Goal: Check status: Check status

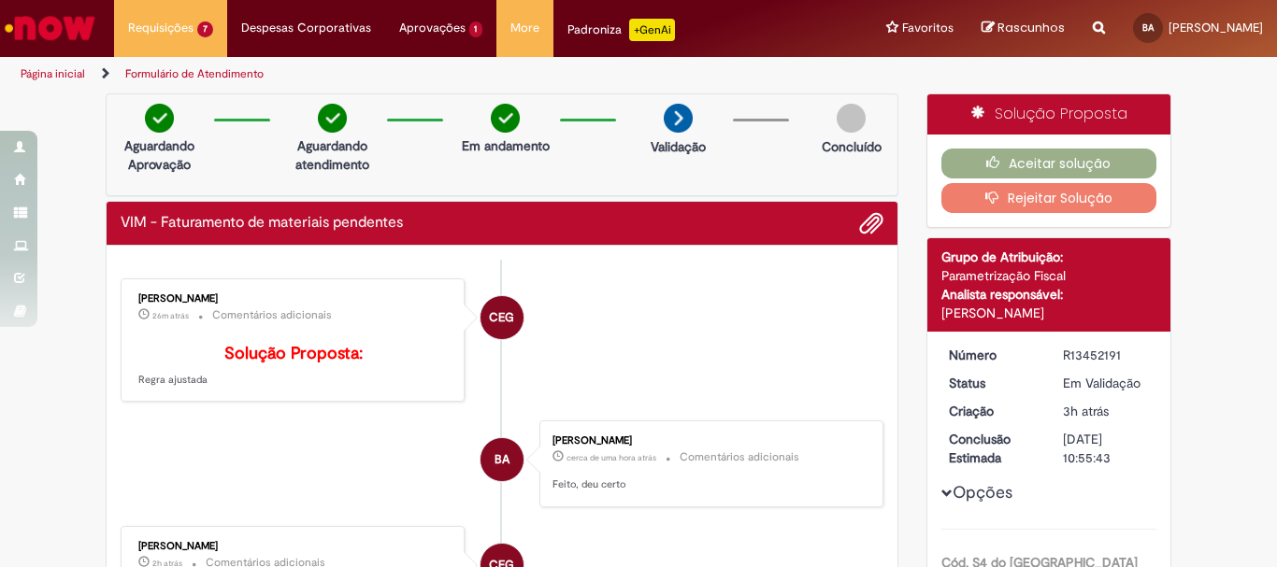
click at [162, 31] on li "Requisições 7 Exibir Todas as Solicitações VIM - Faturamento de materiais pende…" at bounding box center [170, 28] width 113 height 56
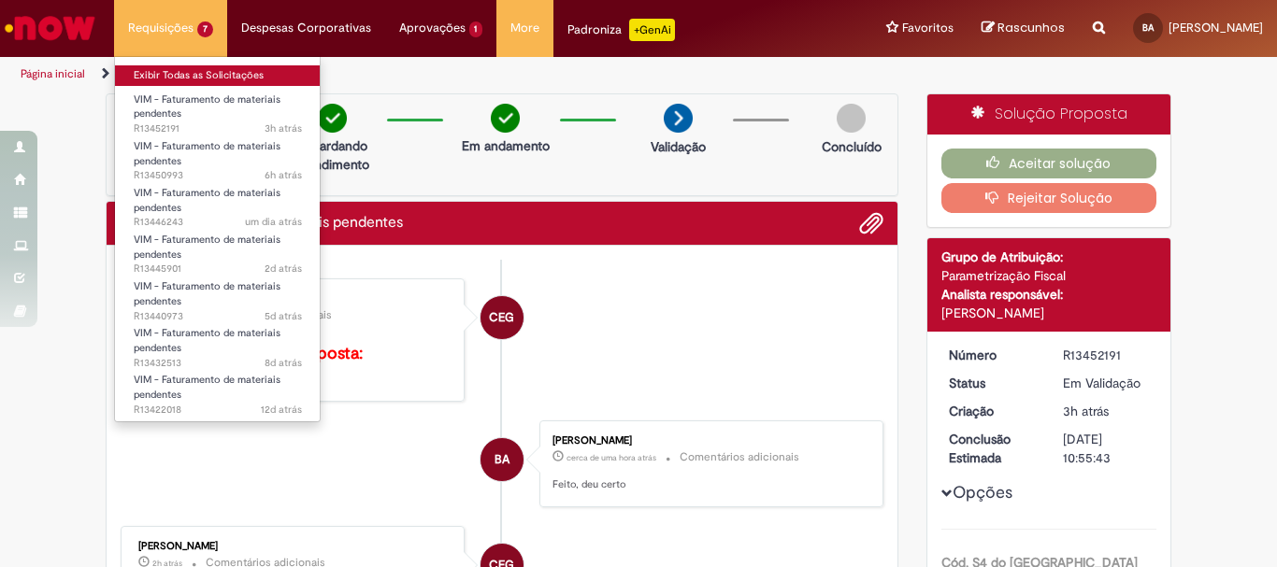
click at [170, 82] on link "Exibir Todas as Solicitações" at bounding box center [218, 75] width 206 height 21
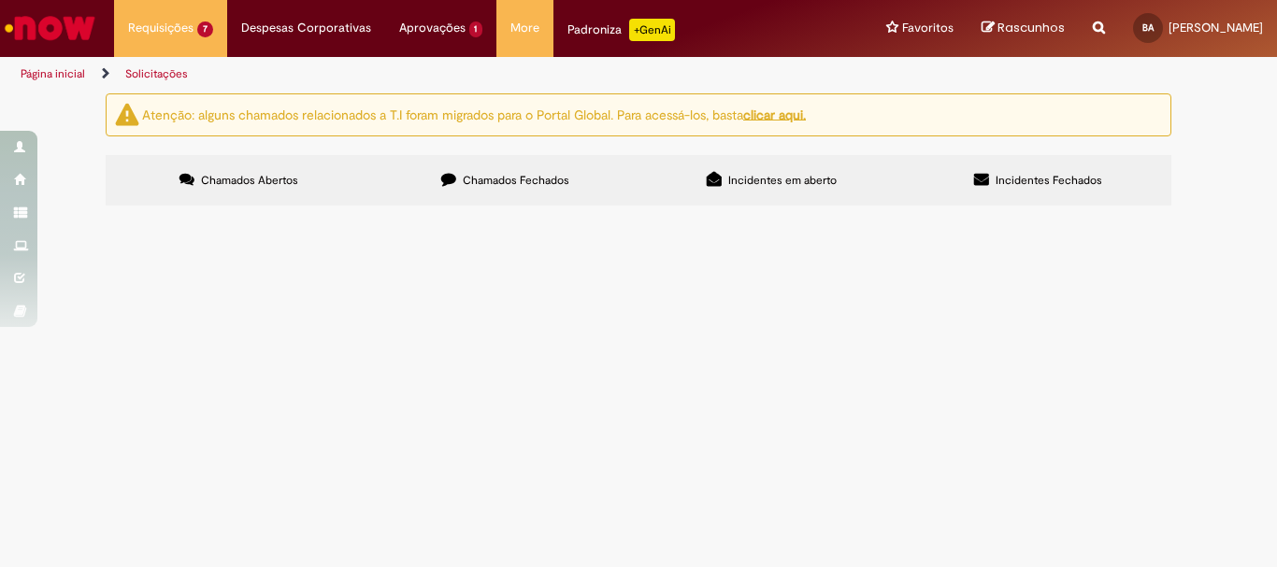
click at [60, 211] on div "Atenção: alguns chamados relacionados a T.I foram migrados para o Portal Global…" at bounding box center [638, 152] width 1277 height 118
click at [0, 0] on div at bounding box center [0, 0] width 0 height 0
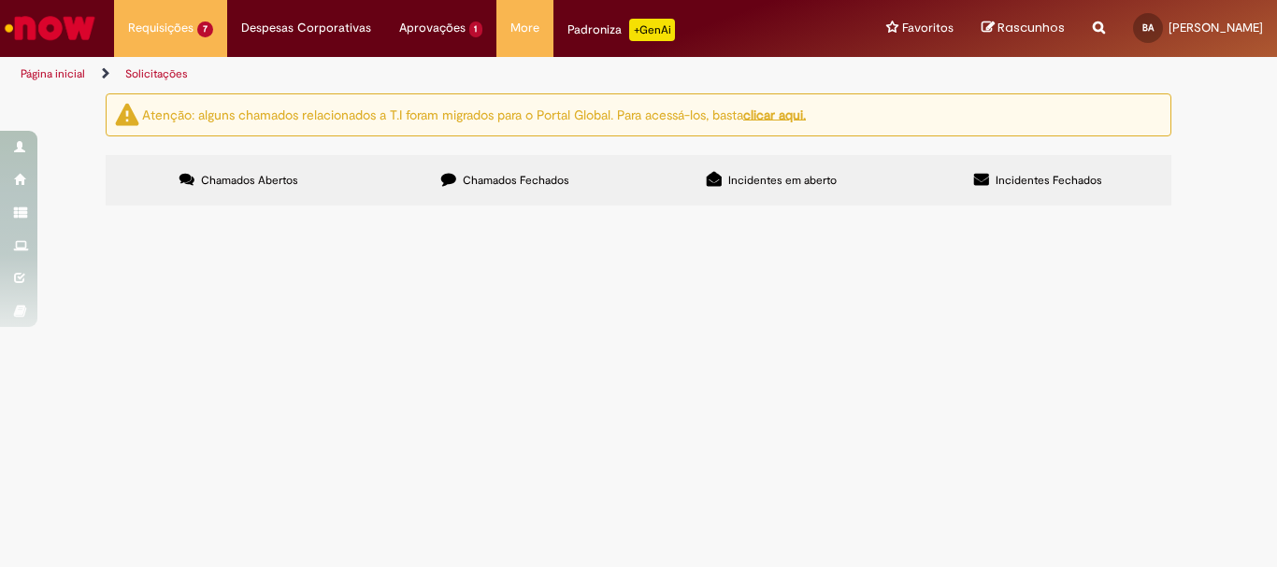
click at [474, 180] on span "Chamados Fechados" at bounding box center [516, 180] width 107 height 15
click at [0, 0] on span "R13421956" at bounding box center [0, 0] width 0 height 0
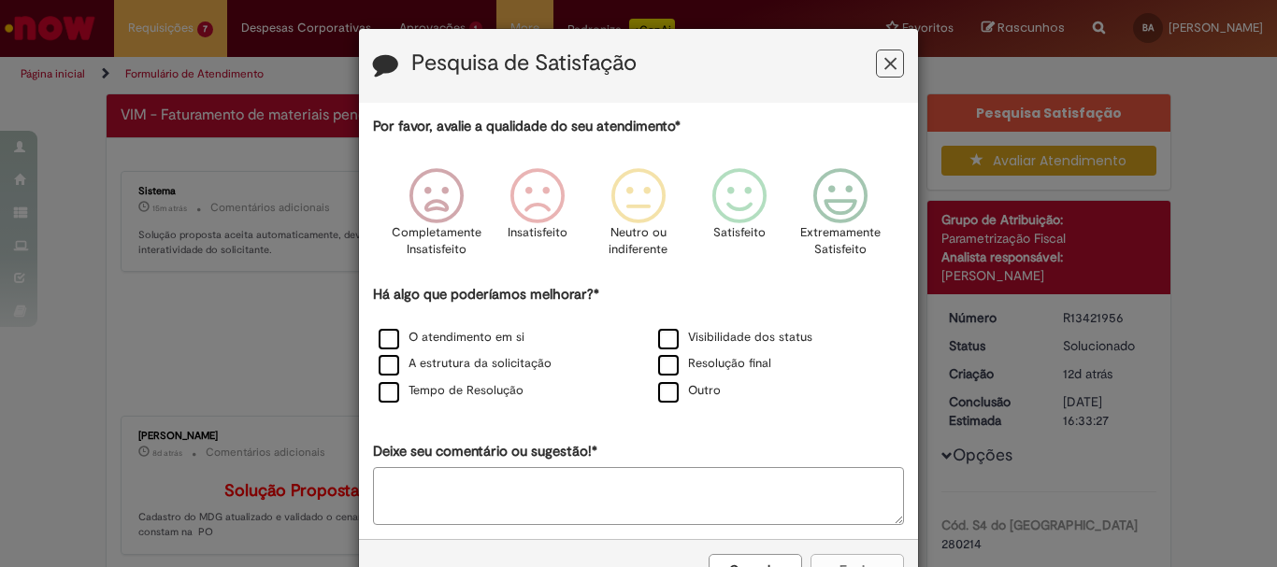
click at [884, 60] on icon "Feedback" at bounding box center [890, 64] width 12 height 20
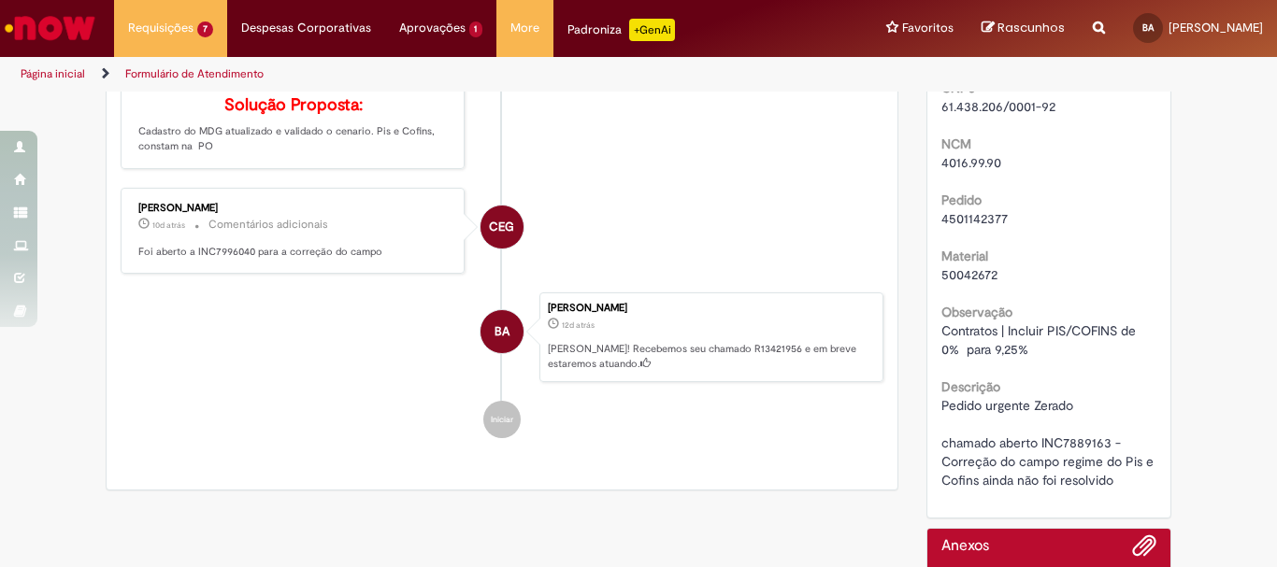
scroll to position [467, 0]
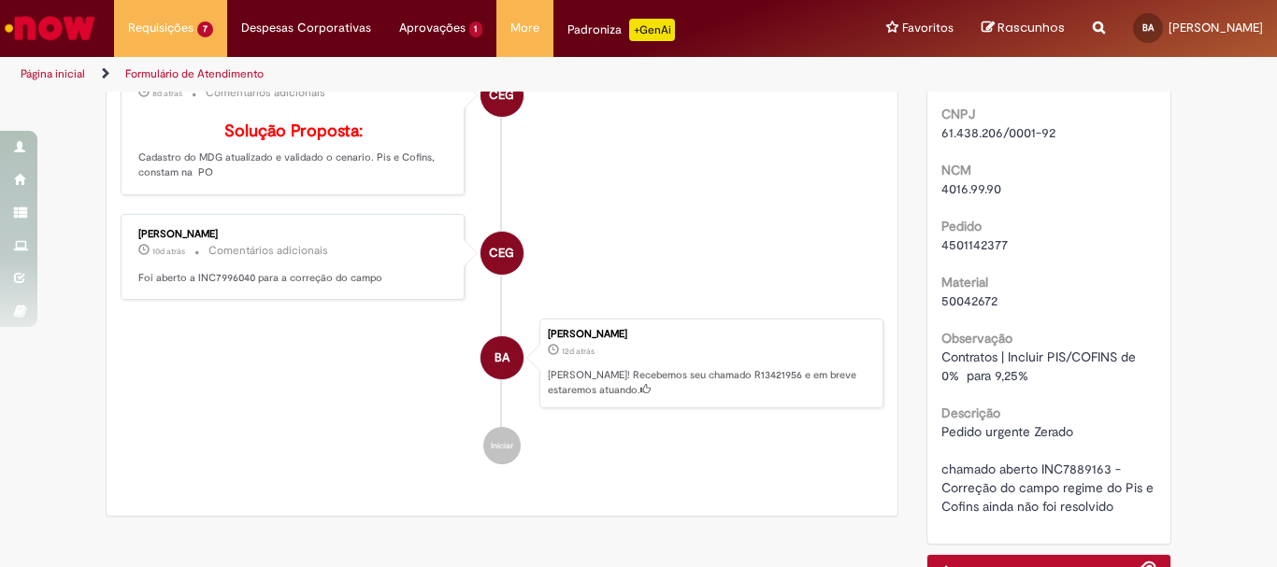
click at [958, 239] on span "4501142377" at bounding box center [974, 244] width 66 height 17
copy span "4501142377"
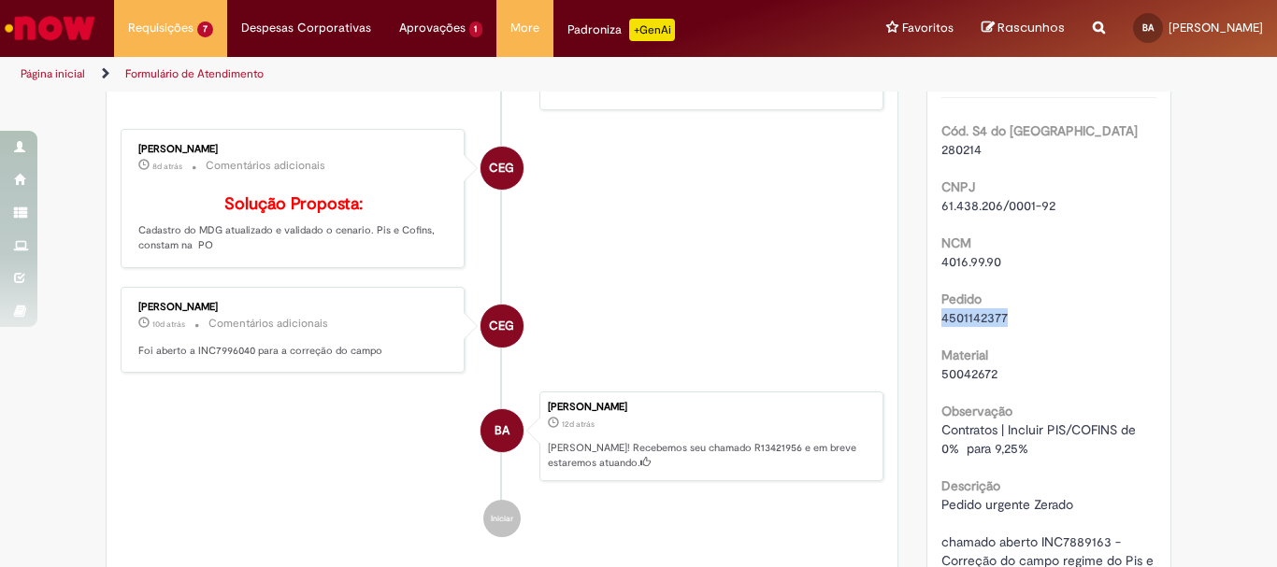
scroll to position [374, 0]
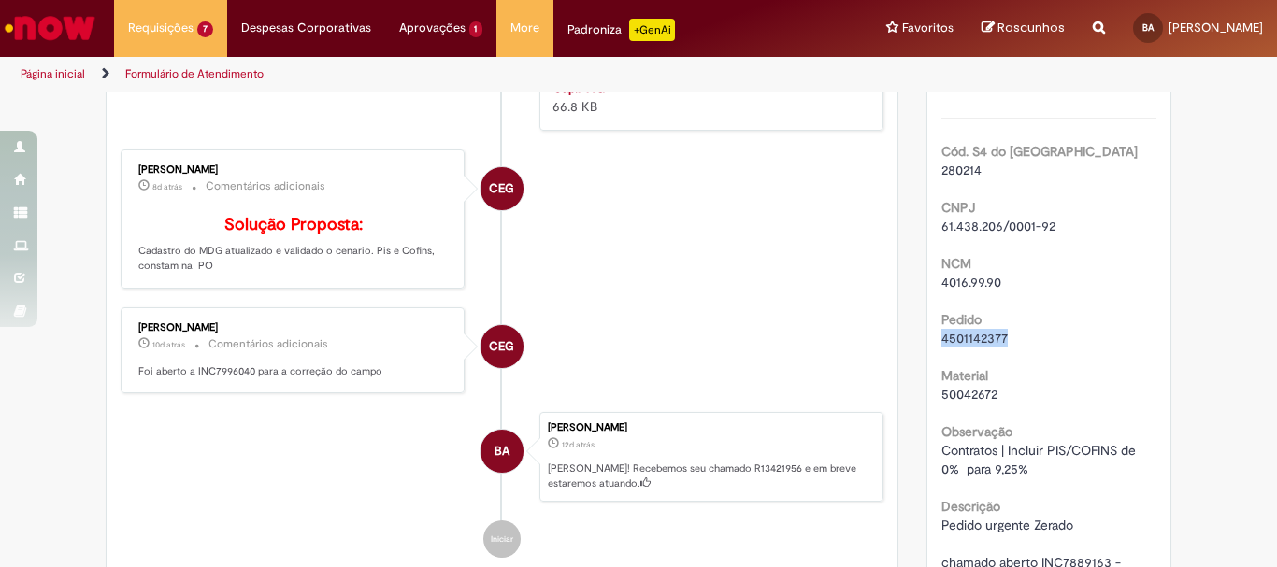
click at [950, 333] on span "4501142377" at bounding box center [974, 338] width 66 height 17
click at [950, 334] on span "4501142377" at bounding box center [974, 338] width 66 height 17
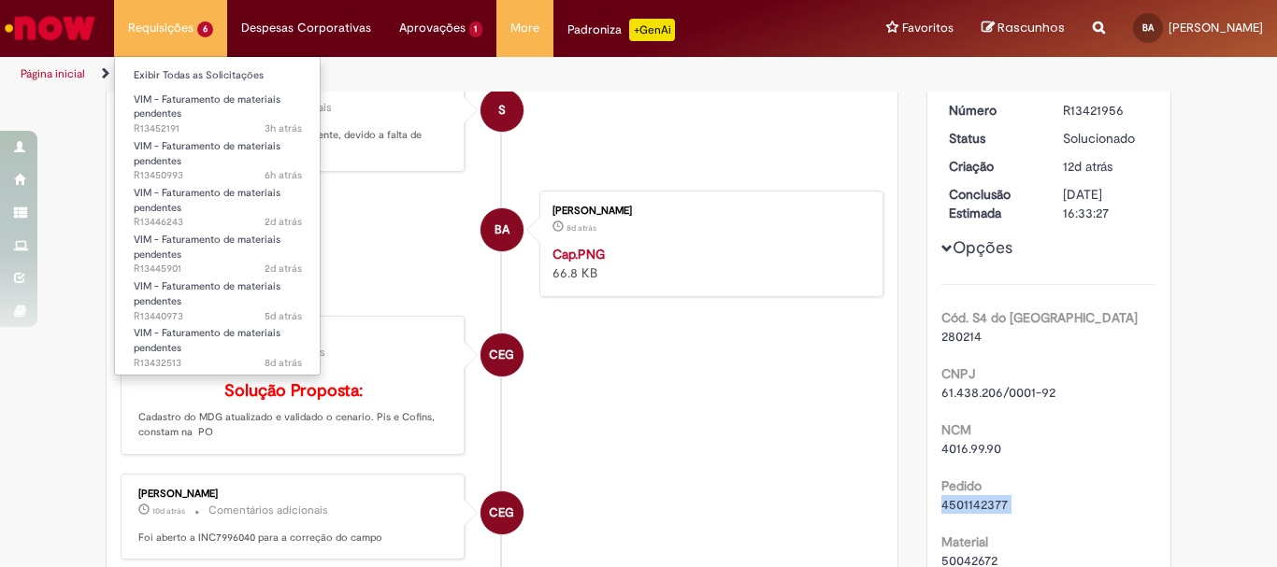
scroll to position [187, 0]
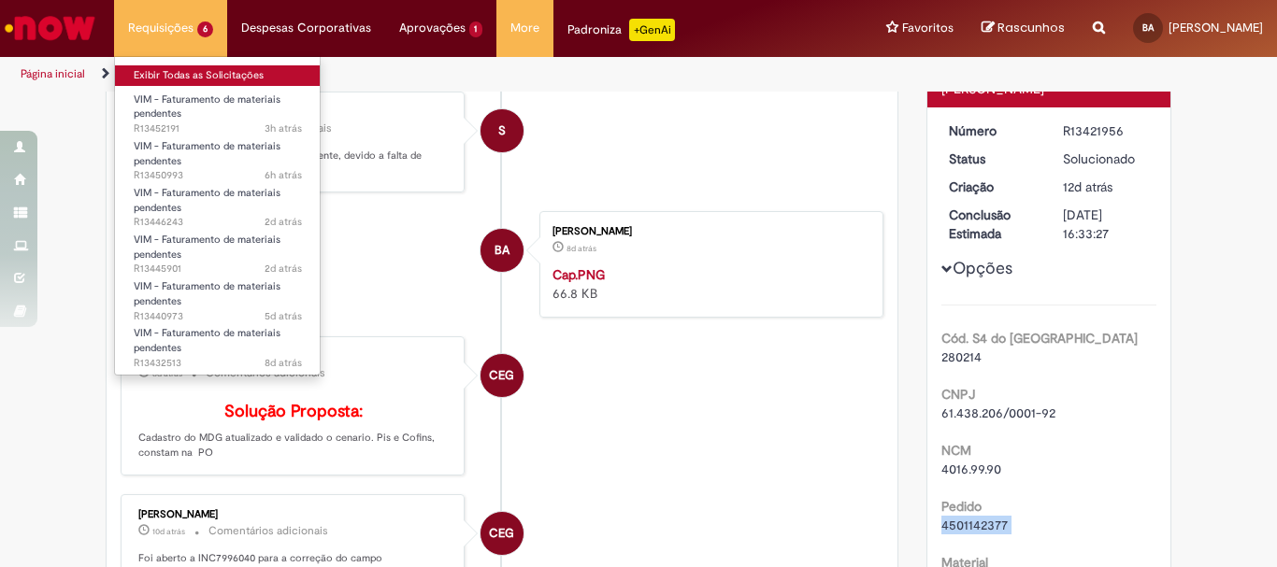
click at [189, 78] on link "Exibir Todas as Solicitações" at bounding box center [218, 75] width 206 height 21
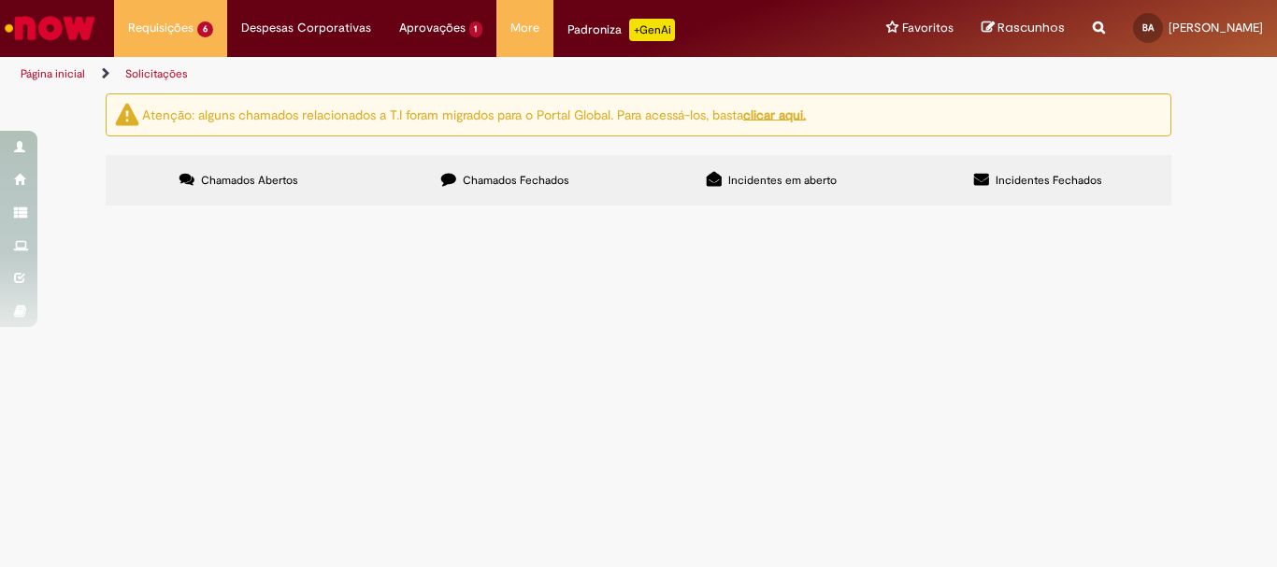
scroll to position [121, 0]
click at [0, 0] on span "R13432513" at bounding box center [0, 0] width 0 height 0
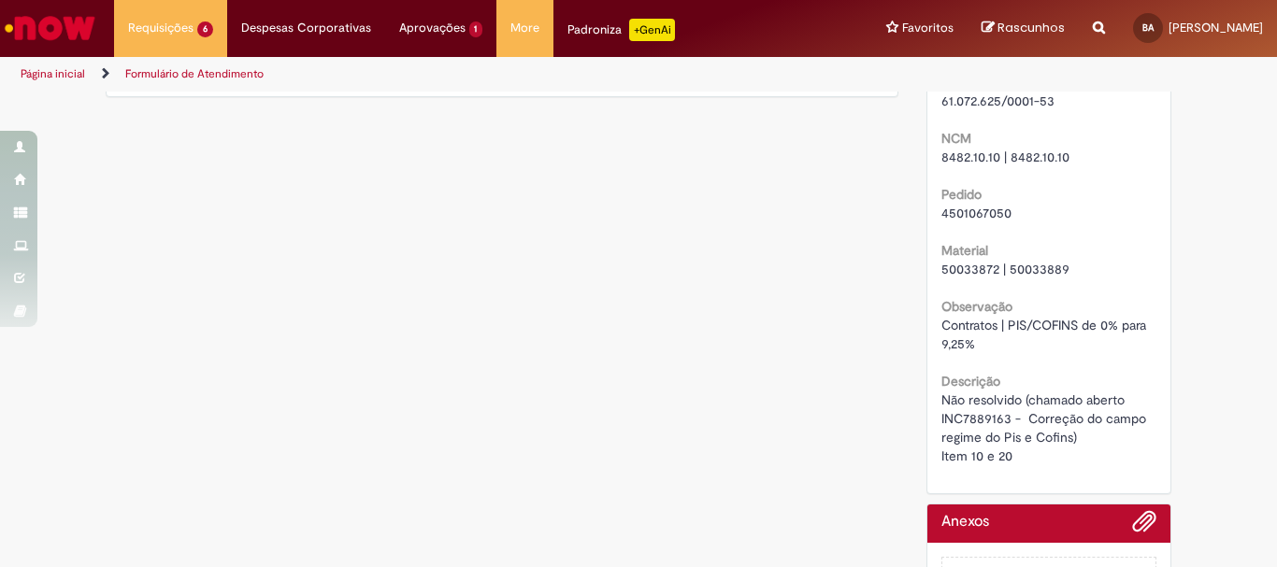
scroll to position [534, 0]
click at [970, 217] on span "4501067050" at bounding box center [976, 216] width 70 height 17
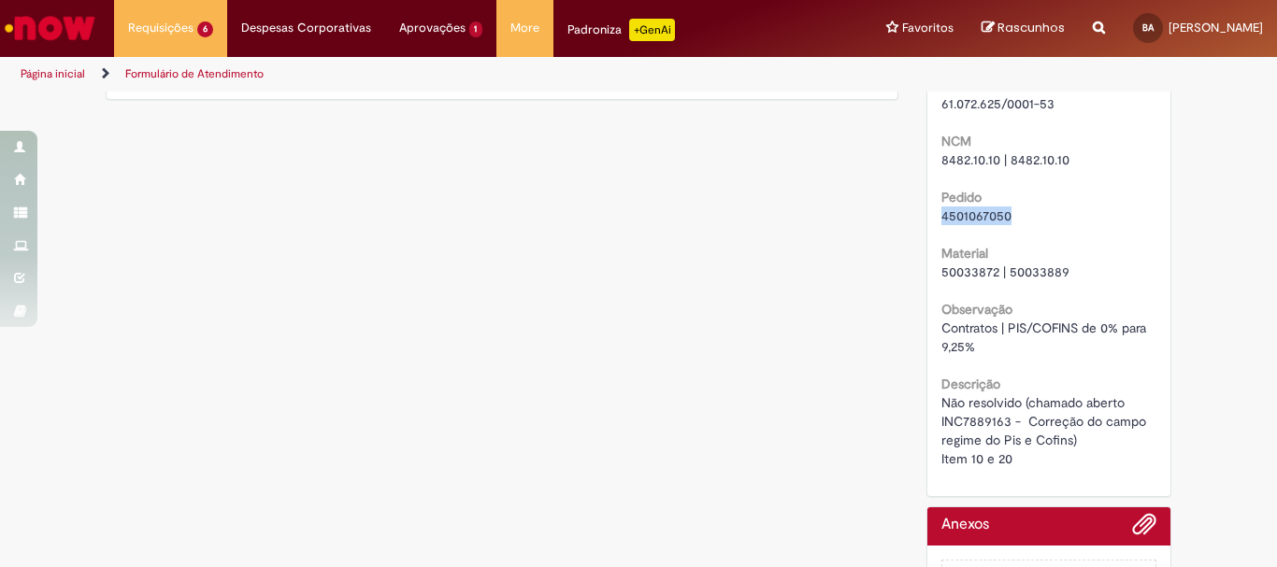
click at [970, 217] on span "4501067050" at bounding box center [976, 216] width 70 height 17
copy span "4501067050"
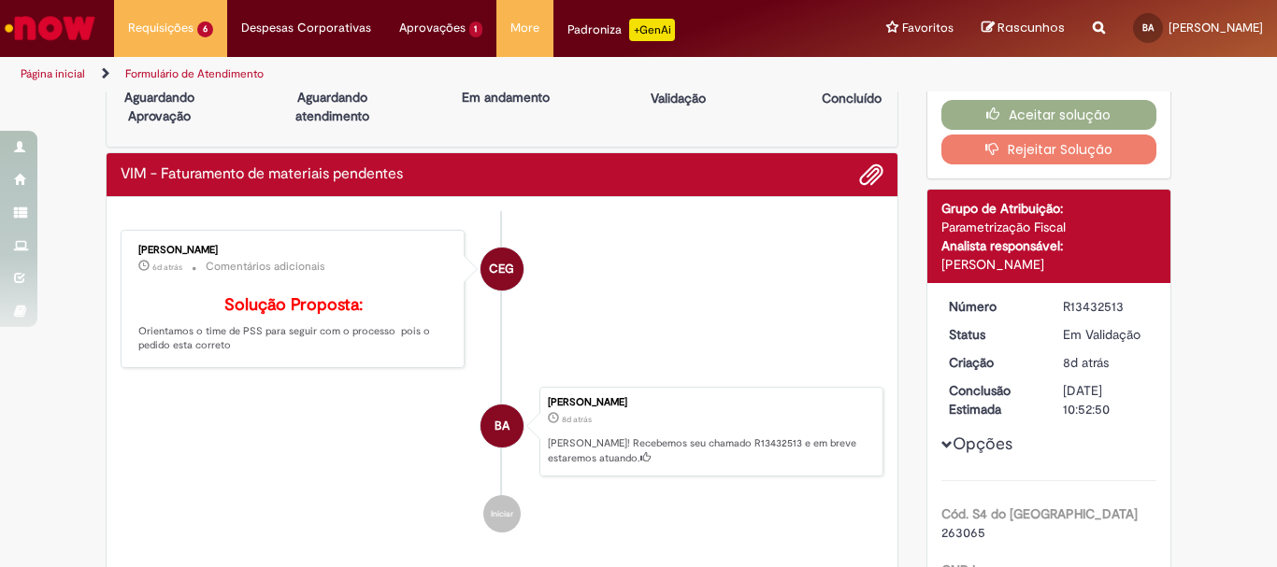
scroll to position [0, 0]
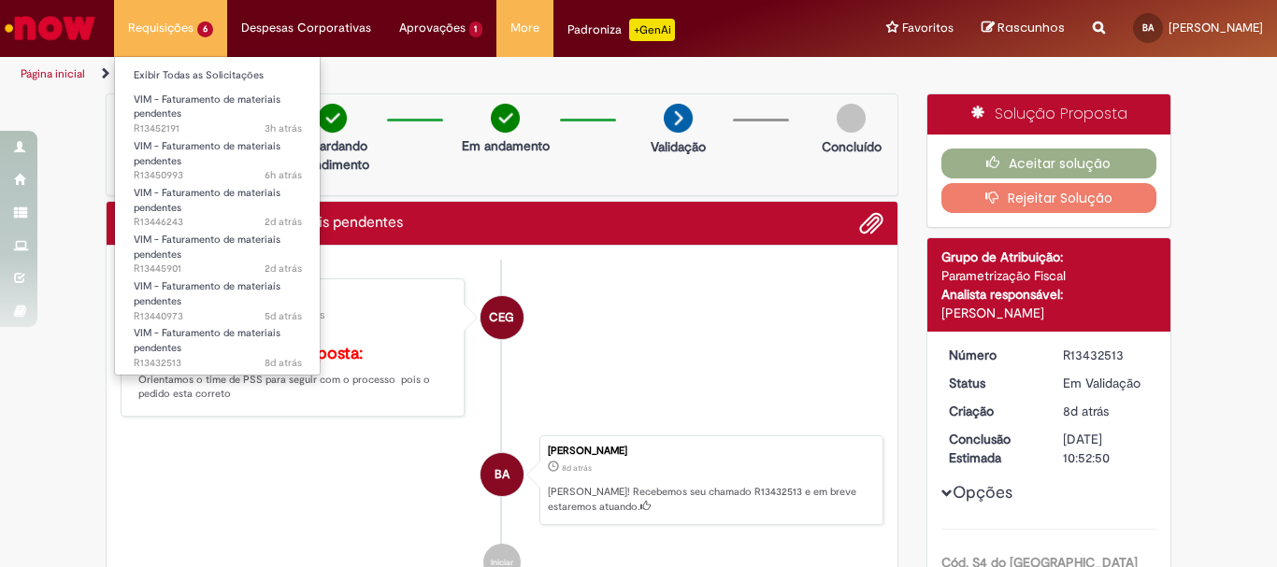
drag, startPoint x: 192, startPoint y: 33, endPoint x: 187, endPoint y: 44, distance: 12.2
click at [192, 32] on li "Requisições 6 Exibir Todas as Solicitações VIM - Faturamento de materiais pende…" at bounding box center [170, 28] width 113 height 56
click at [181, 76] on link "Exibir Todas as Solicitações" at bounding box center [218, 75] width 206 height 21
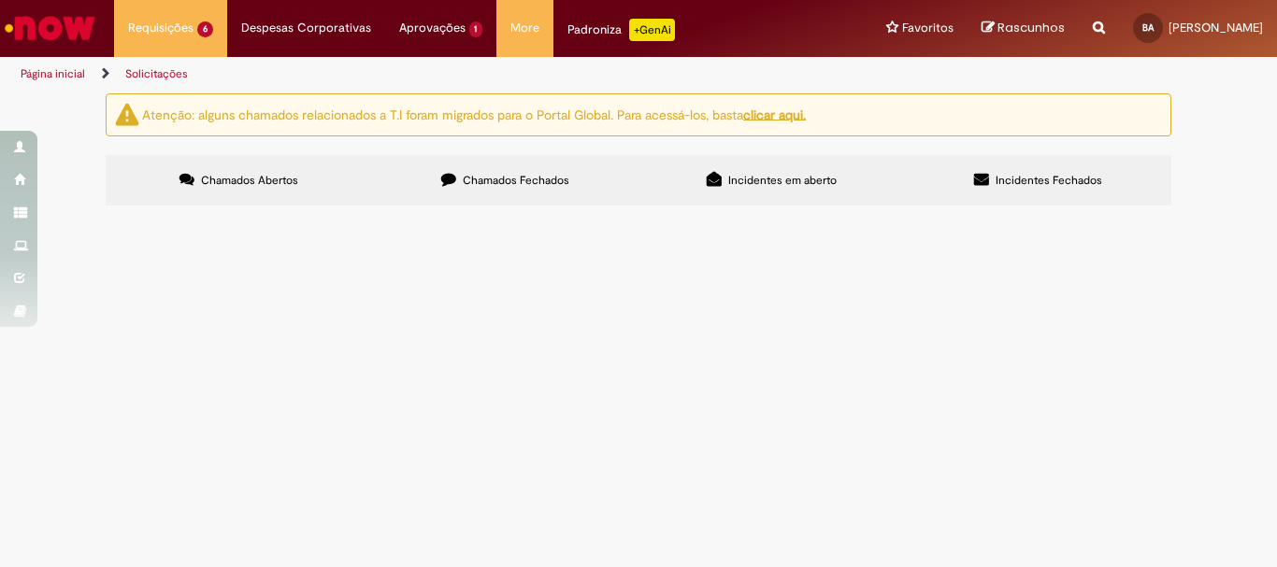
scroll to position [121, 0]
click at [0, 0] on span "R13452191" at bounding box center [0, 0] width 0 height 0
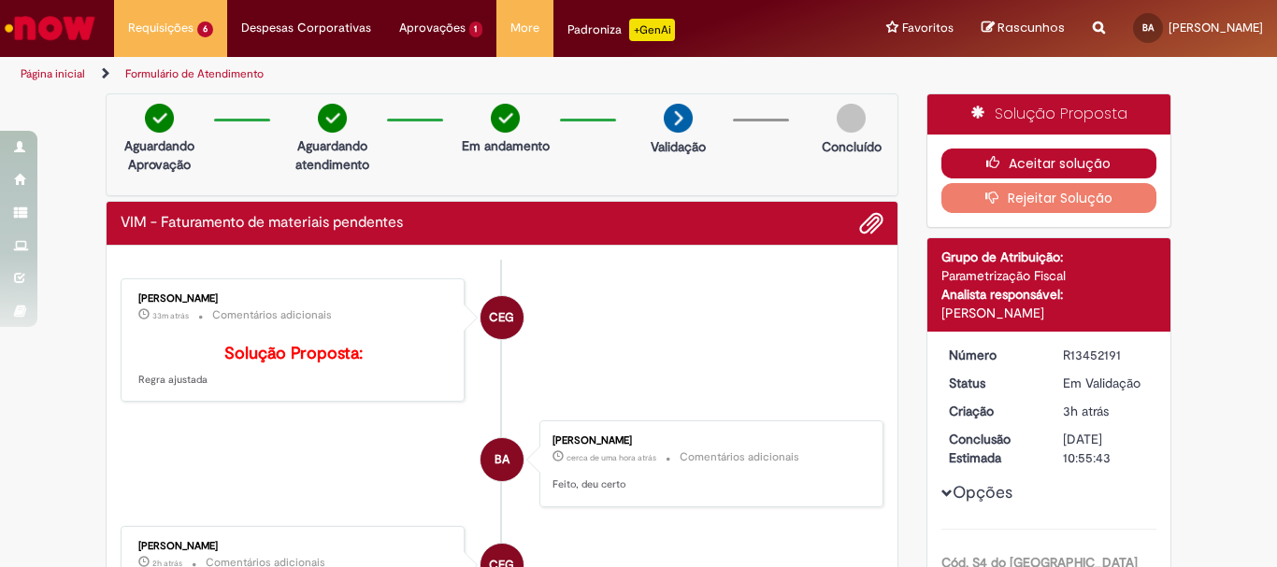
click at [1038, 165] on button "Aceitar solução" at bounding box center [1049, 164] width 216 height 30
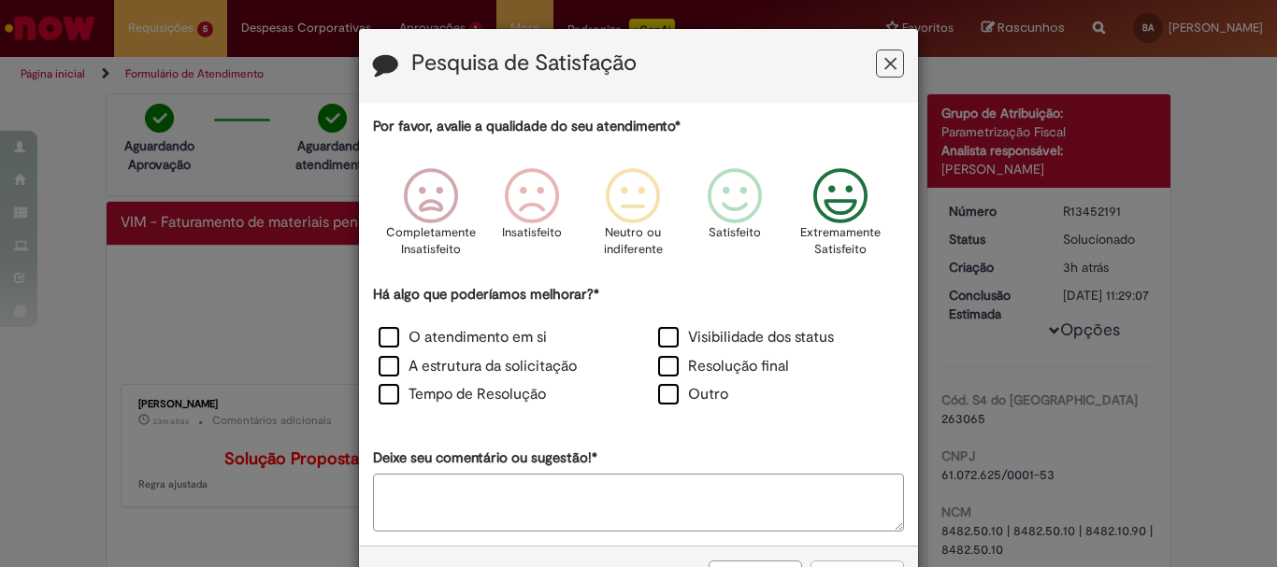
click at [826, 200] on icon "Feedback" at bounding box center [841, 196] width 70 height 56
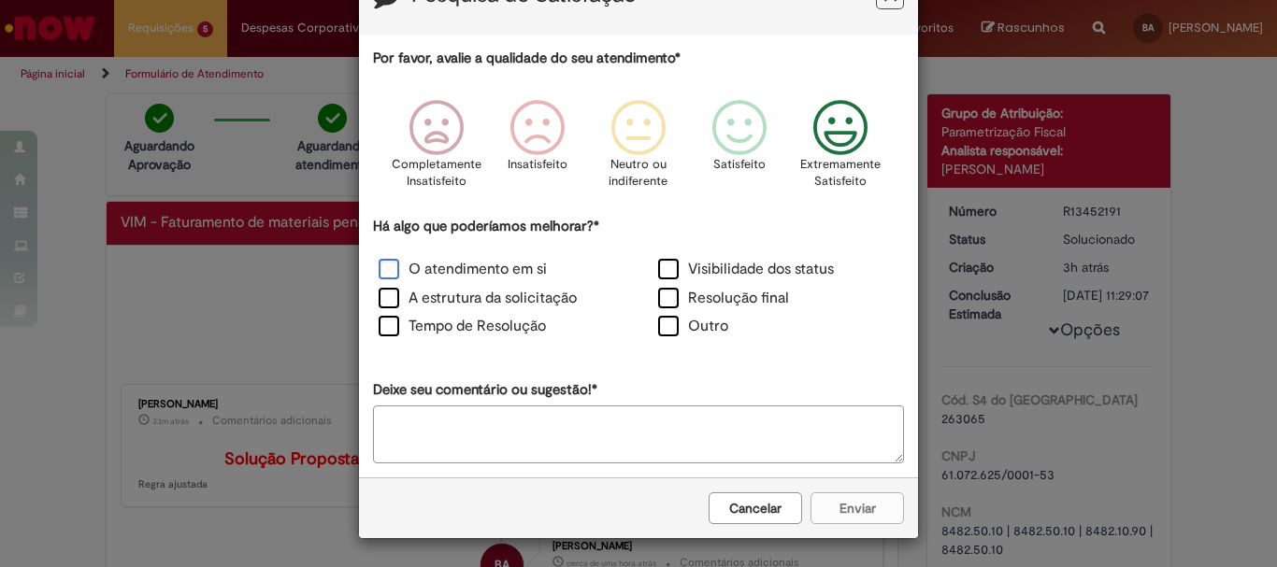
click at [499, 269] on label "O atendimento em si" at bounding box center [463, 269] width 168 height 21
click at [497, 289] on label "A estrutura da solicitação" at bounding box center [478, 298] width 198 height 21
click at [495, 322] on label "Tempo de Resolução" at bounding box center [462, 326] width 167 height 21
click at [524, 422] on textarea "Deixe seu comentário ou sugestão!*" at bounding box center [638, 435] width 531 height 58
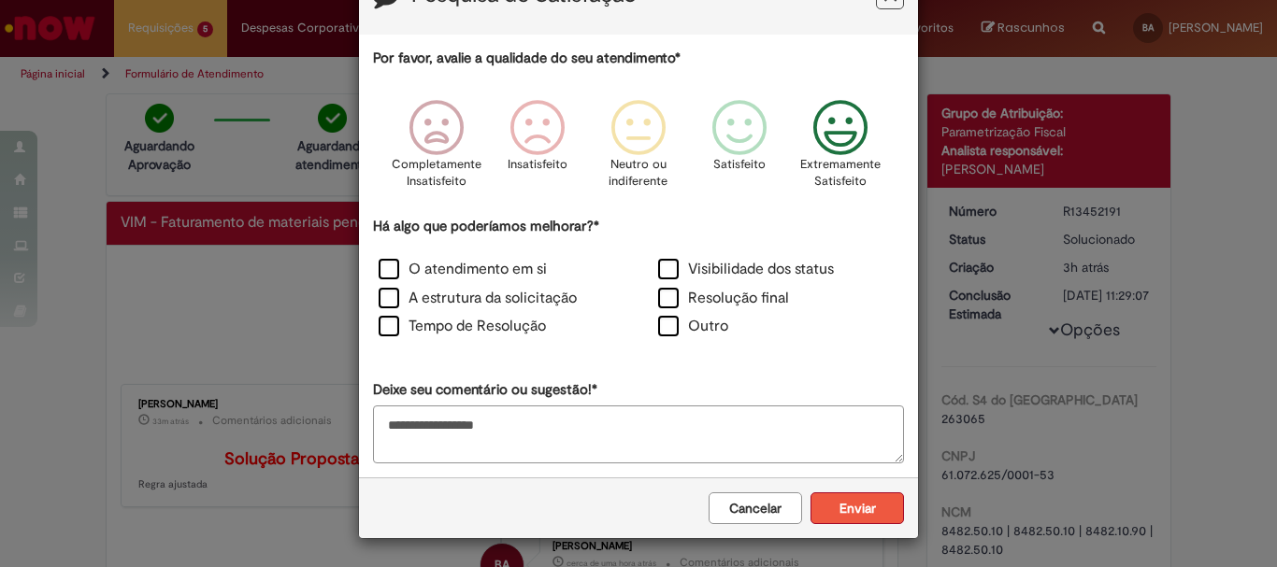
type textarea "**********"
click at [850, 500] on button "Enviar" at bounding box center [856, 509] width 93 height 32
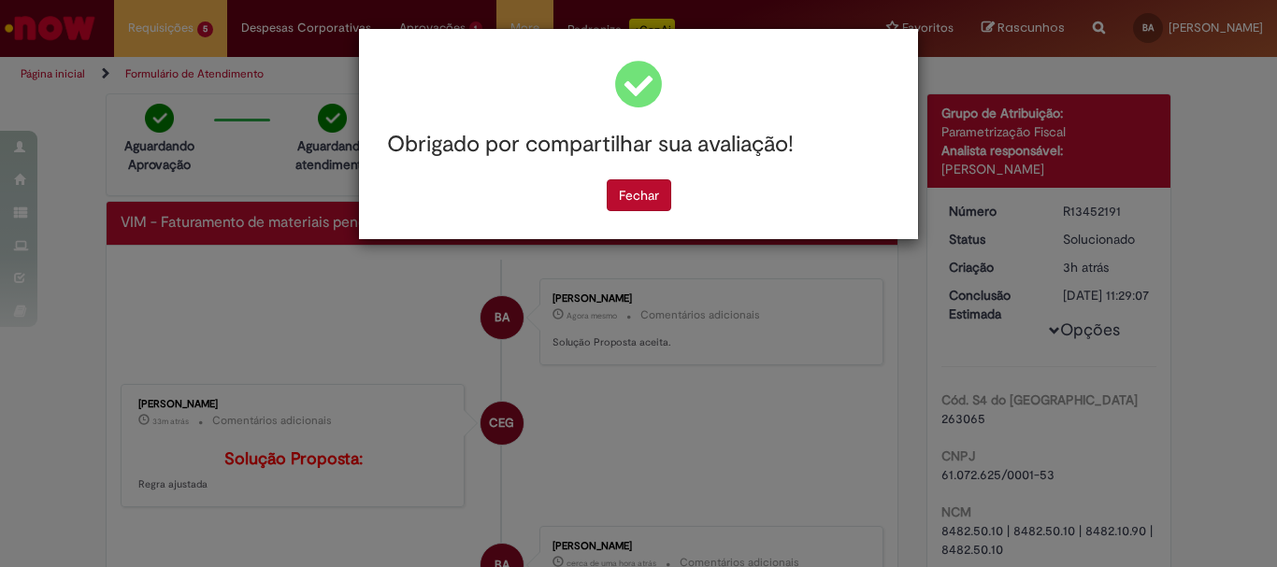
scroll to position [0, 0]
click at [647, 192] on button "Fechar" at bounding box center [639, 195] width 64 height 32
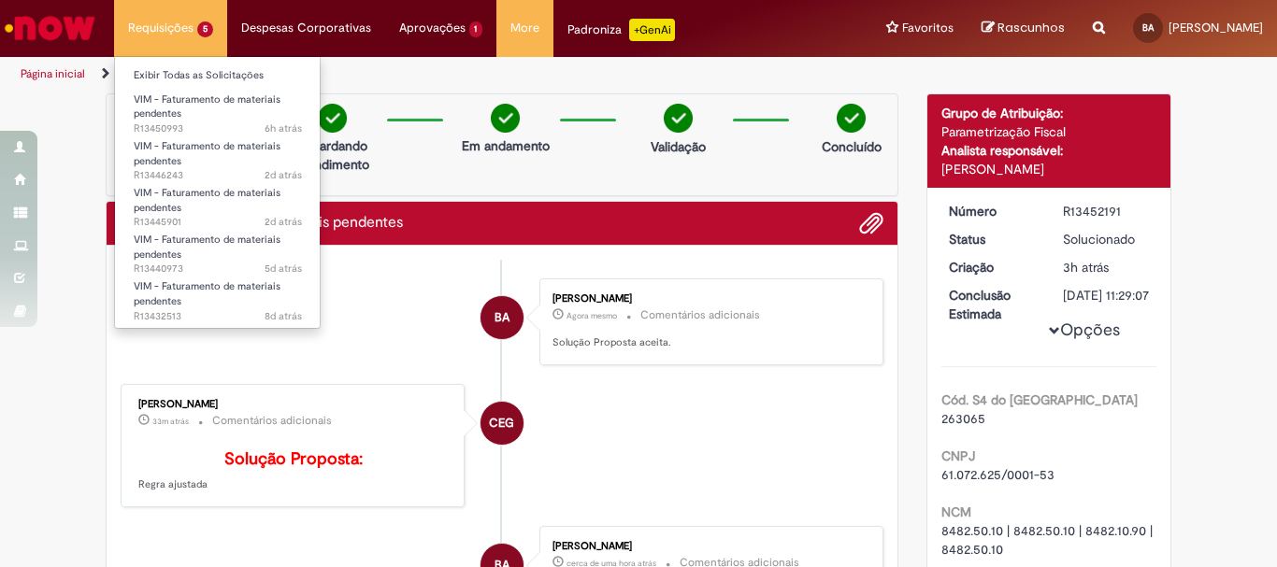
click at [176, 36] on li "Requisições 5 Exibir Todas as Solicitações VIM - Faturamento de materiais pende…" at bounding box center [170, 28] width 113 height 56
click at [172, 67] on link "Exibir Todas as Solicitações" at bounding box center [218, 75] width 206 height 21
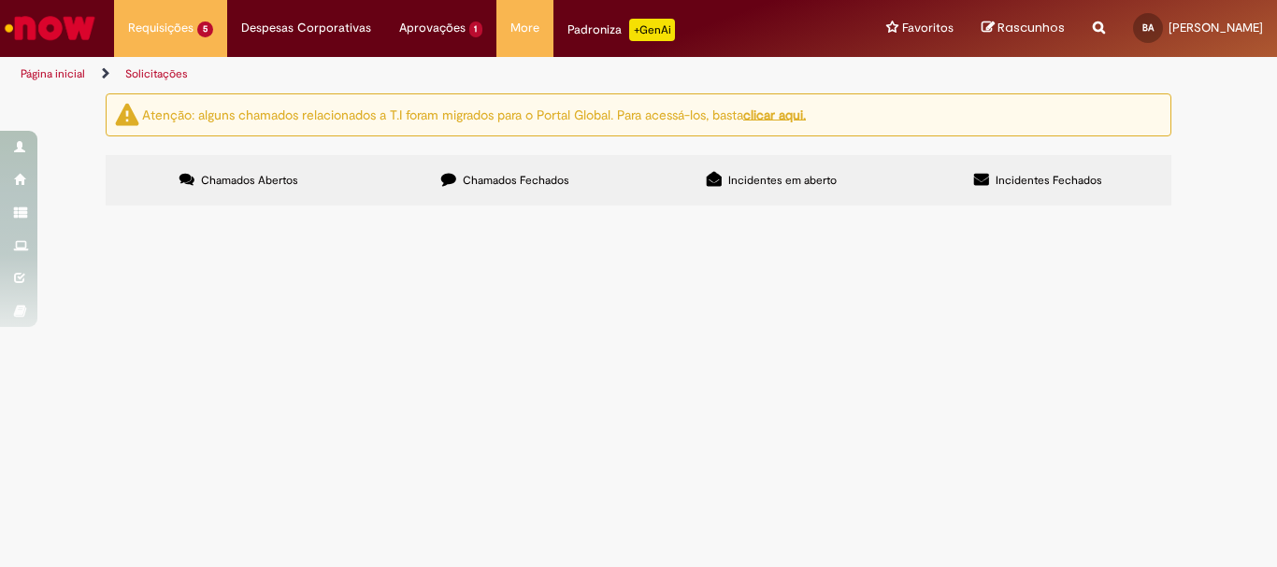
scroll to position [72, 0]
click at [0, 0] on span "R13445901" at bounding box center [0, 0] width 0 height 0
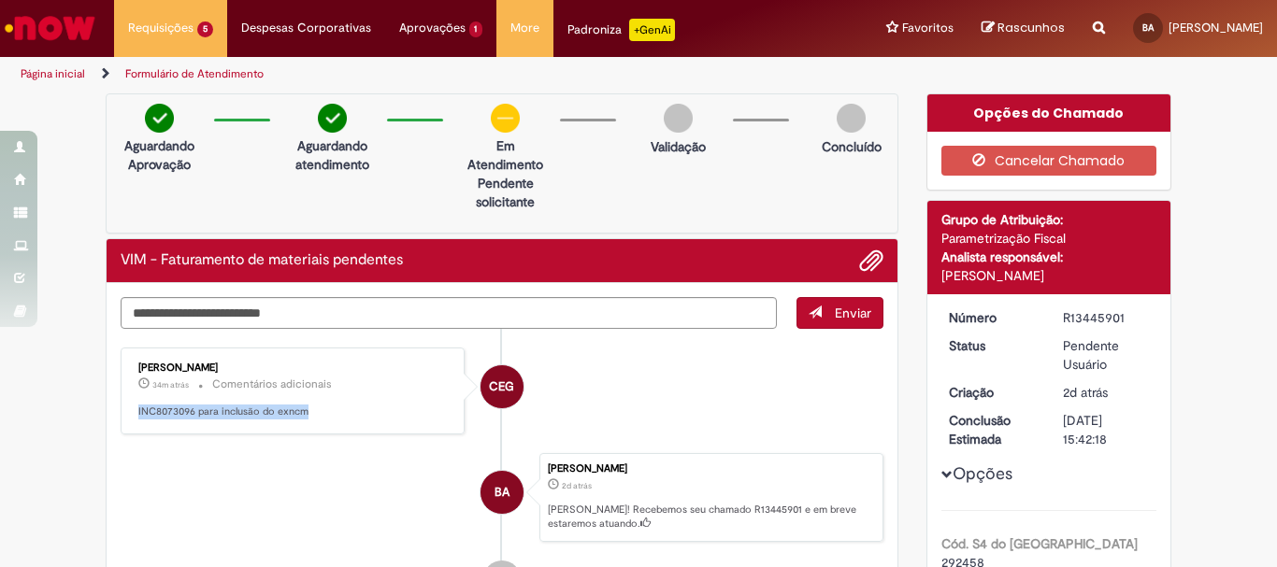
drag, startPoint x: 308, startPoint y: 409, endPoint x: 119, endPoint y: 416, distance: 189.9
click at [126, 416] on div "[PERSON_NAME] 34m atrás 34 minutos atrás Comentários adicionais INC8073096 para…" at bounding box center [292, 391] width 333 height 76
copy p "INC8073096 para inclusão do exncm"
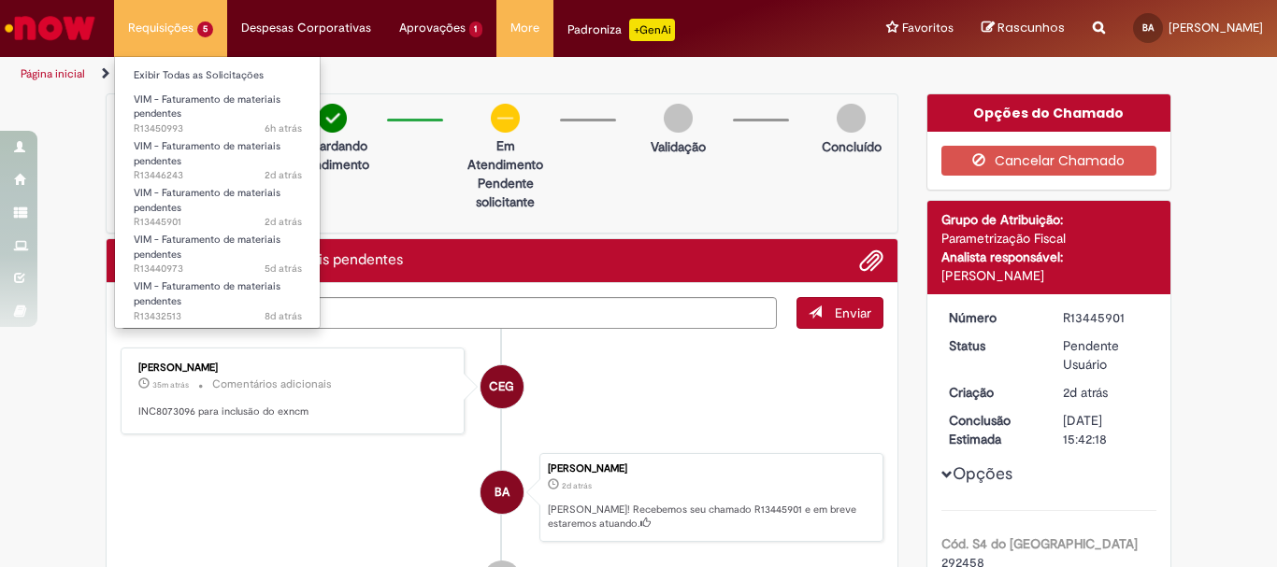
click at [186, 16] on li "Requisições 5 Exibir Todas as Solicitações VIM - Faturamento de materiais pende…" at bounding box center [170, 28] width 113 height 56
click at [193, 76] on link "Exibir Todas as Solicitações" at bounding box center [218, 75] width 206 height 21
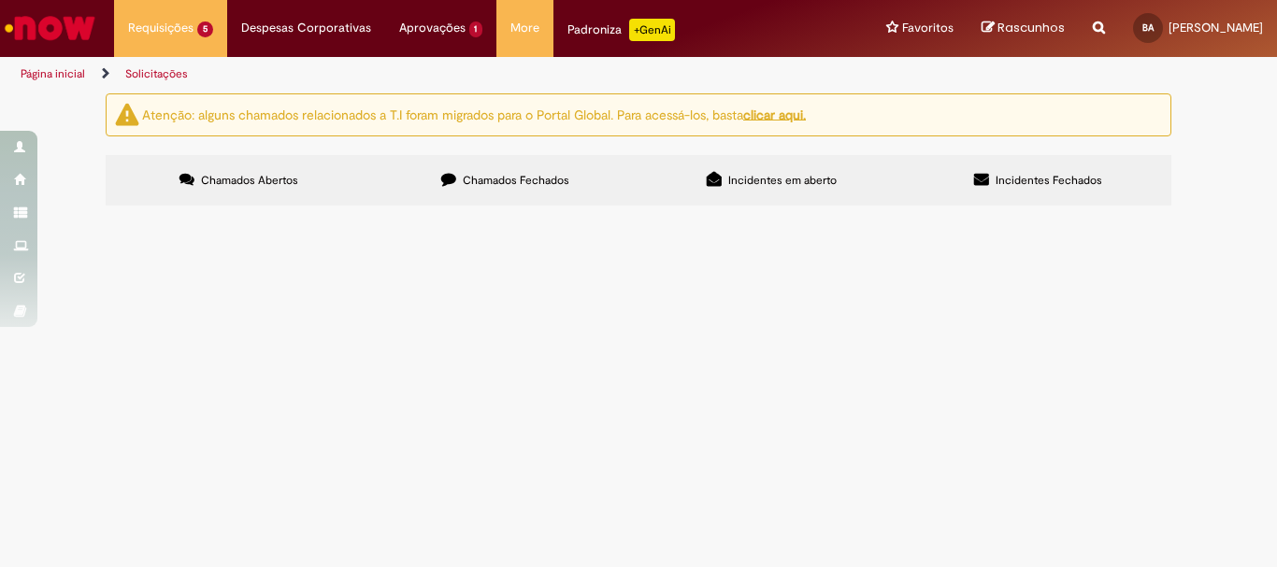
scroll to position [72, 0]
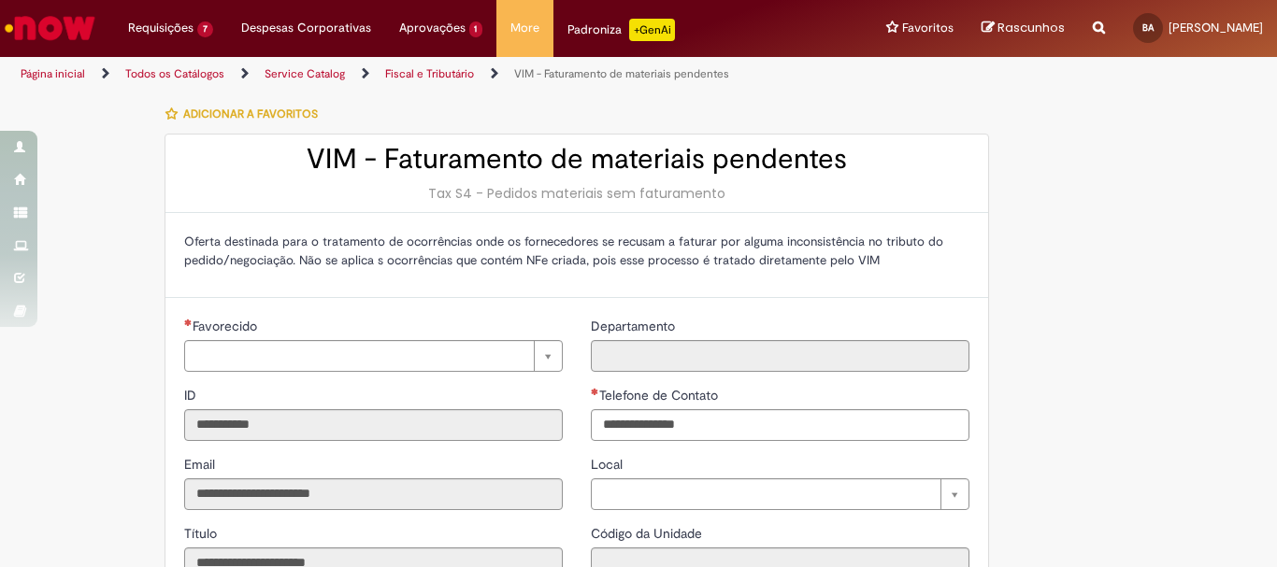
type input "**********"
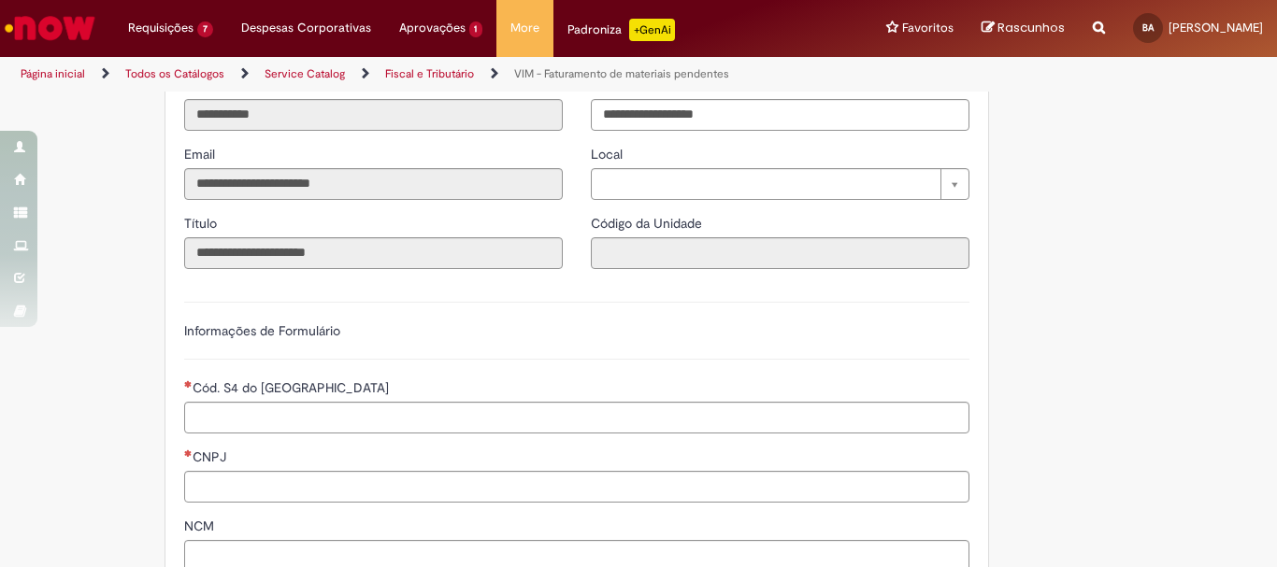
scroll to position [374, 0]
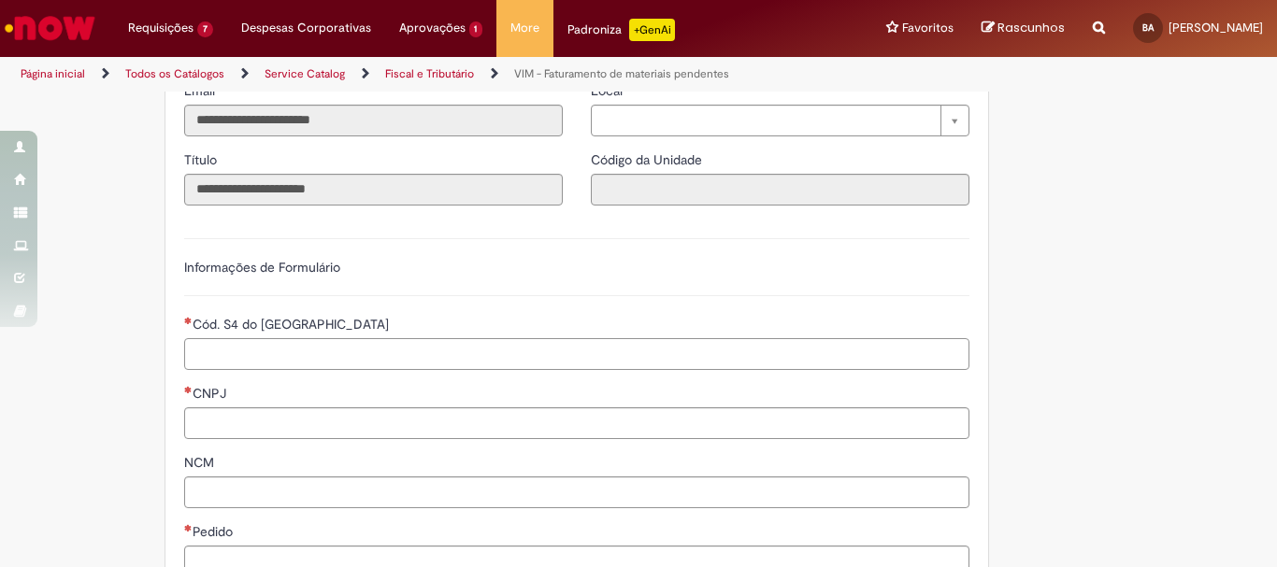
click at [538, 354] on input "Cód. S4 do [GEOGRAPHIC_DATA]" at bounding box center [576, 354] width 785 height 32
